Goal: Information Seeking & Learning: Check status

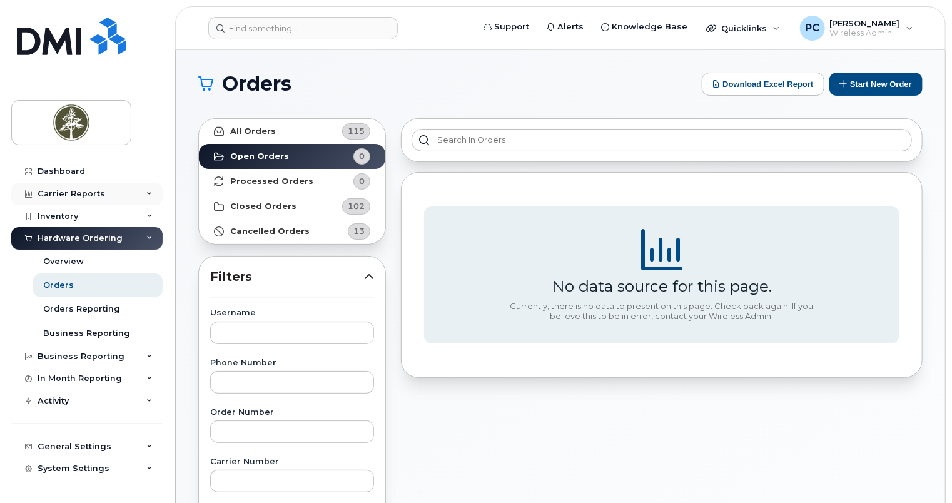
click at [97, 195] on div "Carrier Reports" at bounding box center [72, 194] width 68 height 10
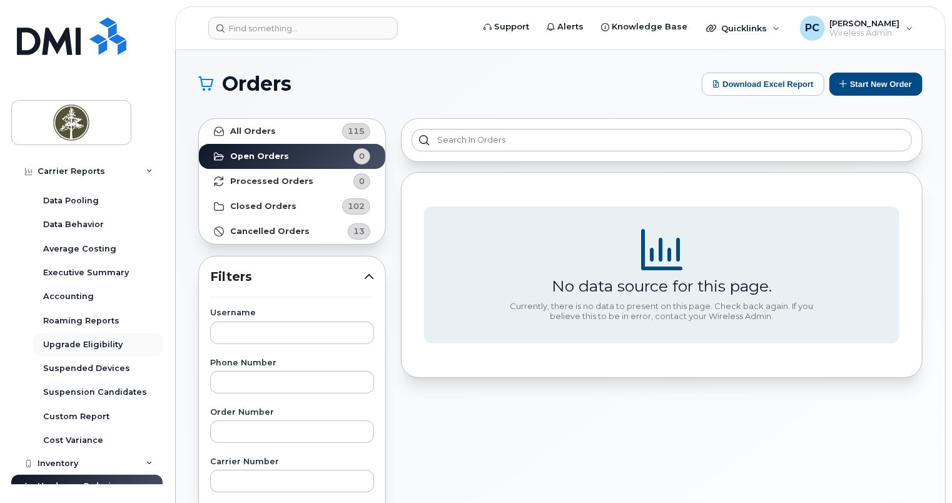
scroll to position [125, 0]
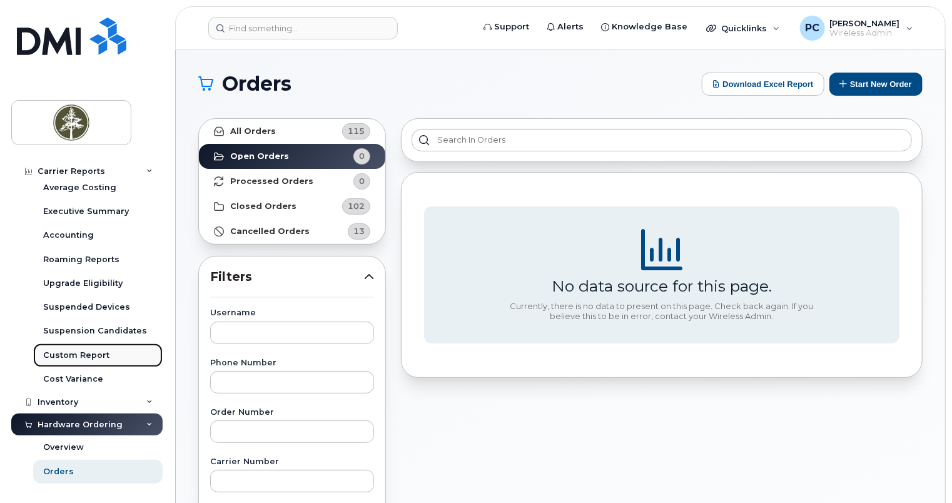
click at [81, 354] on div "Custom Report" at bounding box center [76, 355] width 66 height 11
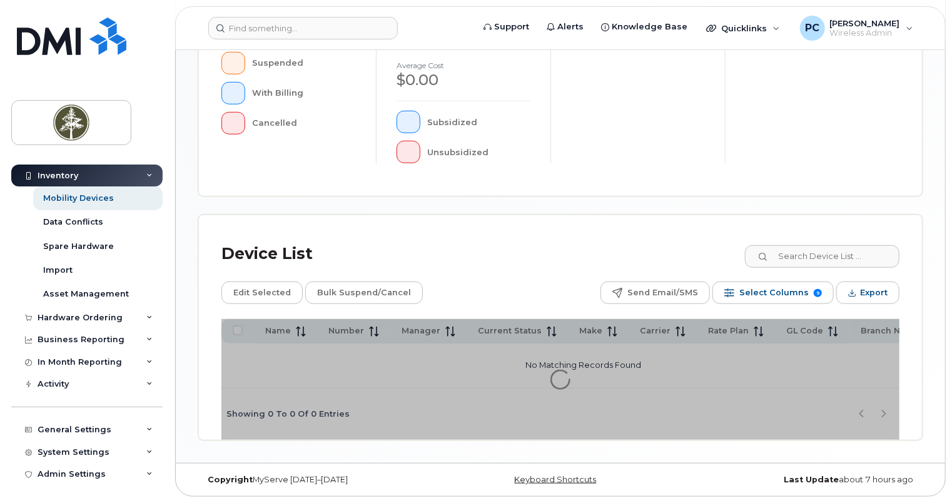
scroll to position [407, 0]
click at [795, 260] on input at bounding box center [822, 256] width 156 height 23
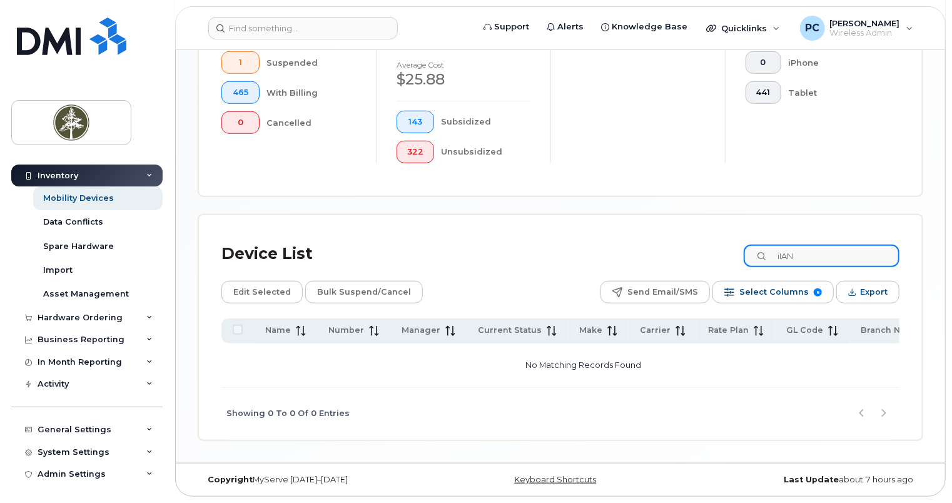
scroll to position [439, 0]
type input "i"
drag, startPoint x: 784, startPoint y: 256, endPoint x: 772, endPoint y: 256, distance: 12.5
click at [772, 256] on div "Iian Smith" at bounding box center [822, 256] width 156 height 23
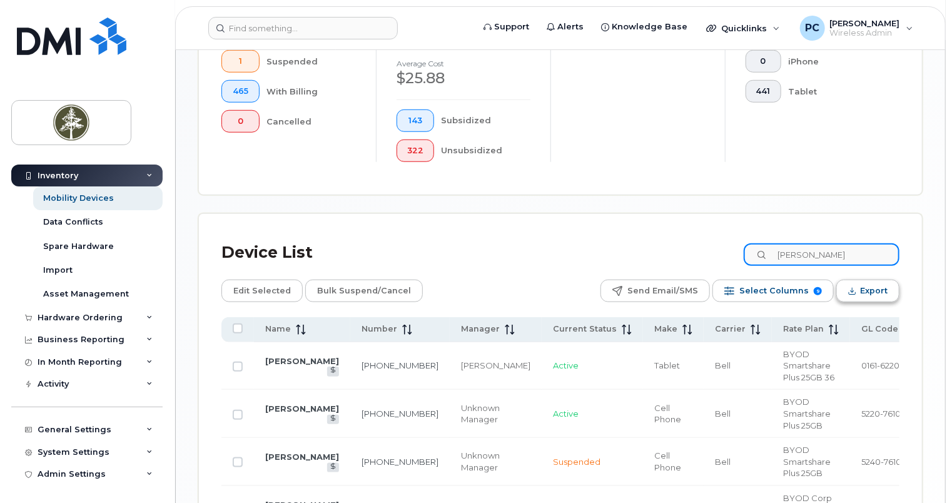
scroll to position [440, 0]
click at [823, 260] on input "Smith" at bounding box center [822, 254] width 156 height 23
type input "Smith"
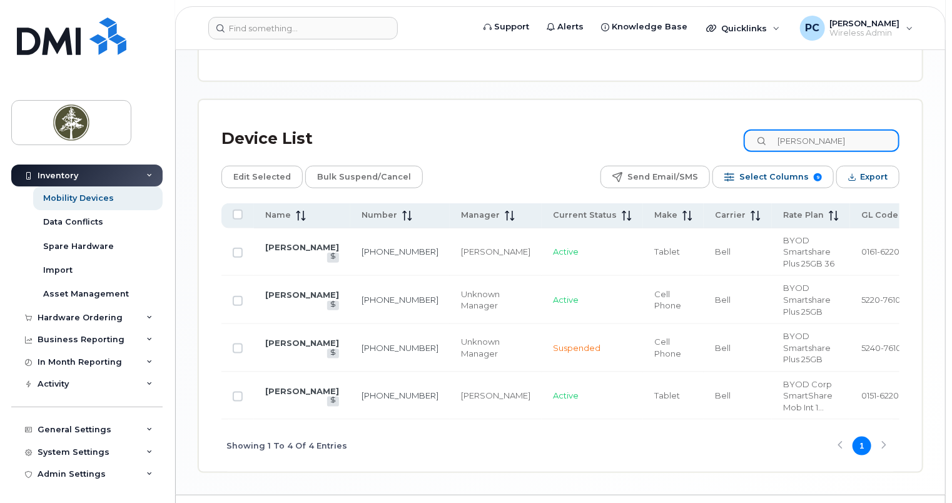
scroll to position [565, 0]
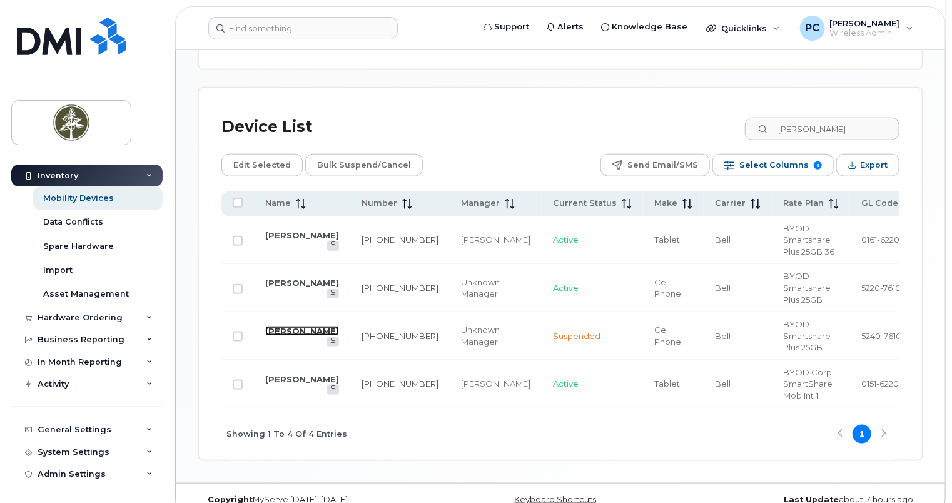
click at [270, 336] on link "[PERSON_NAME]" at bounding box center [302, 331] width 74 height 10
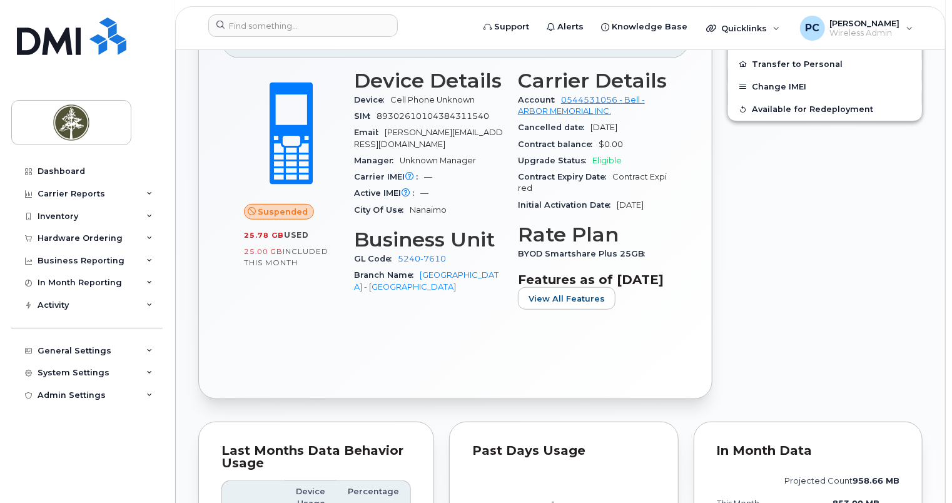
scroll to position [188, 0]
